Goal: Transaction & Acquisition: Book appointment/travel/reservation

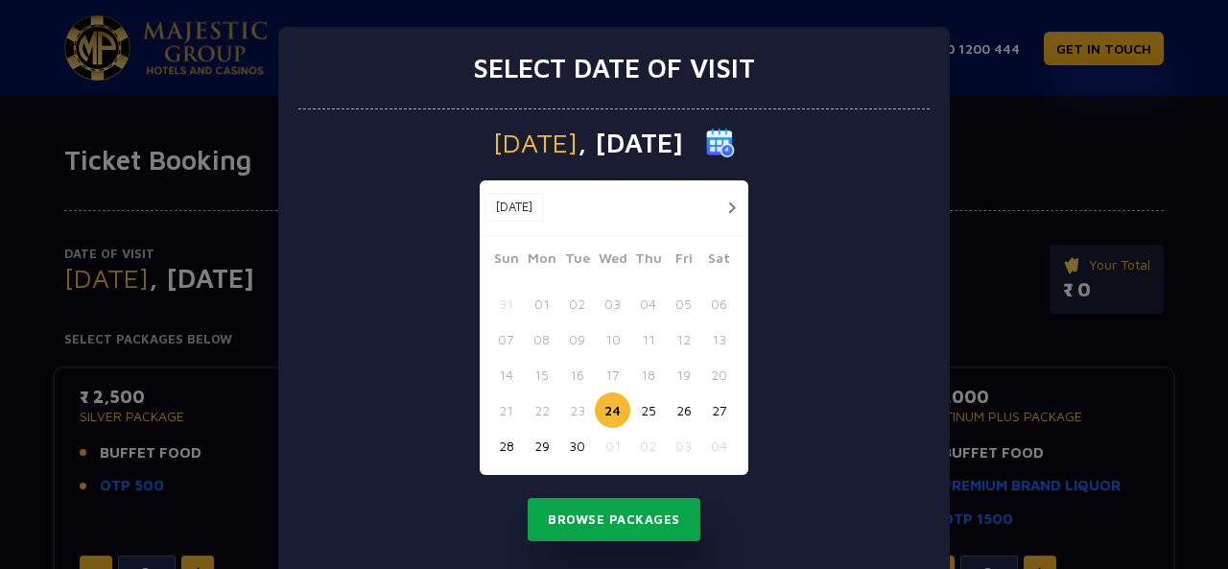
click at [662, 518] on button "Browse Packages" at bounding box center [614, 520] width 173 height 44
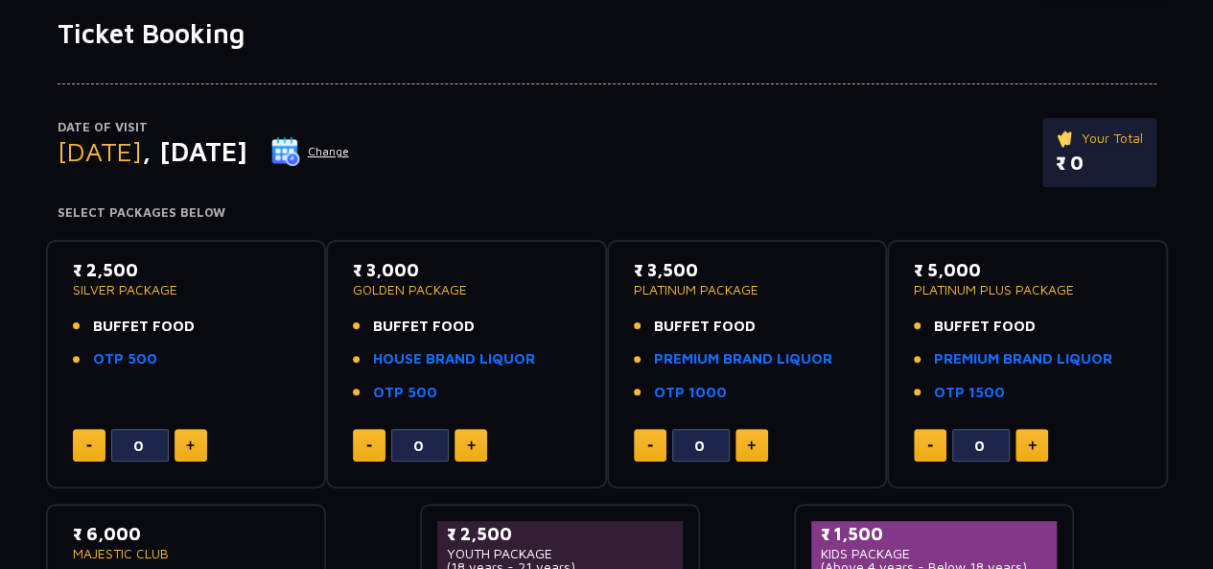
scroll to position [129, 0]
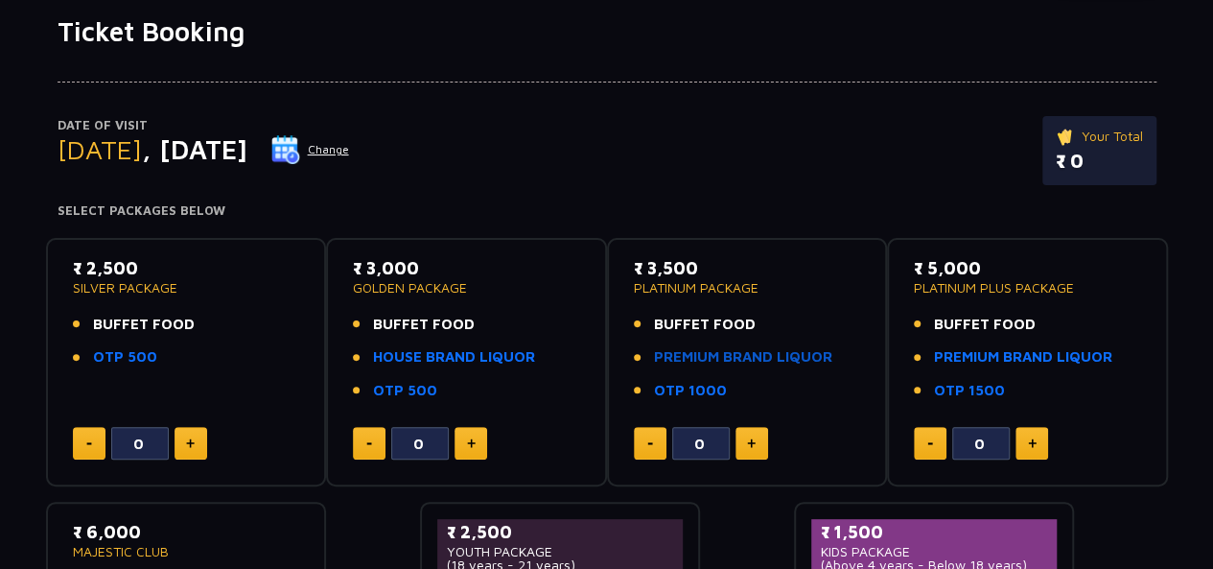
click at [701, 360] on link "PREMIUM BRAND LIQUOR" at bounding box center [743, 357] width 178 height 22
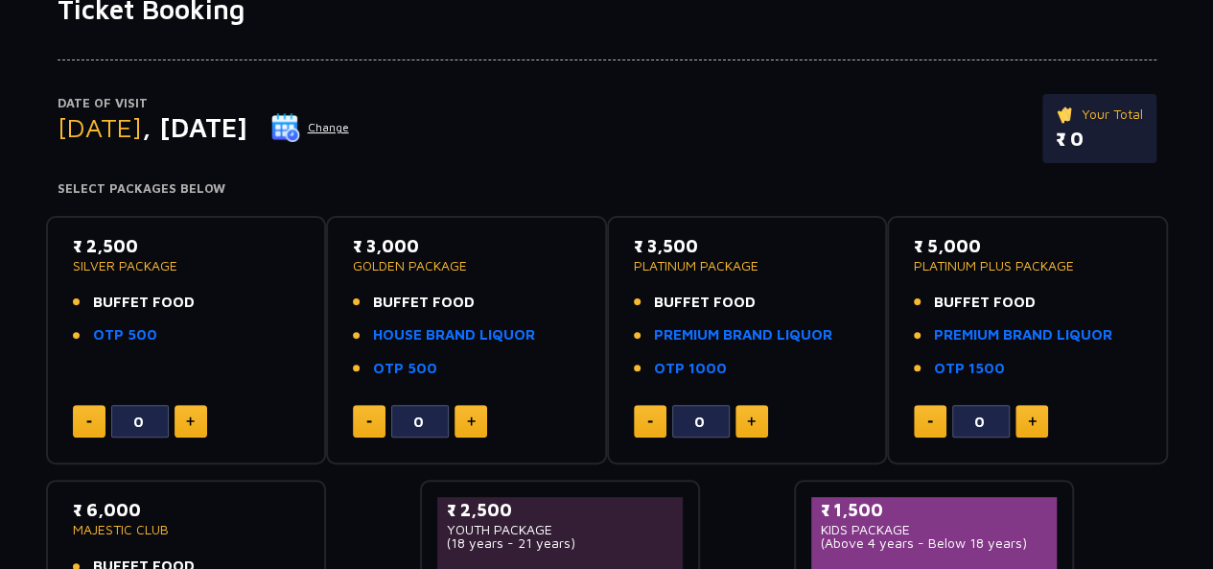
scroll to position [152, 0]
drag, startPoint x: 651, startPoint y: 298, endPoint x: 799, endPoint y: 294, distance: 147.8
click at [799, 294] on li "BUFFET FOOD" at bounding box center [747, 302] width 227 height 22
